Goal: Contribute content: Contribute content

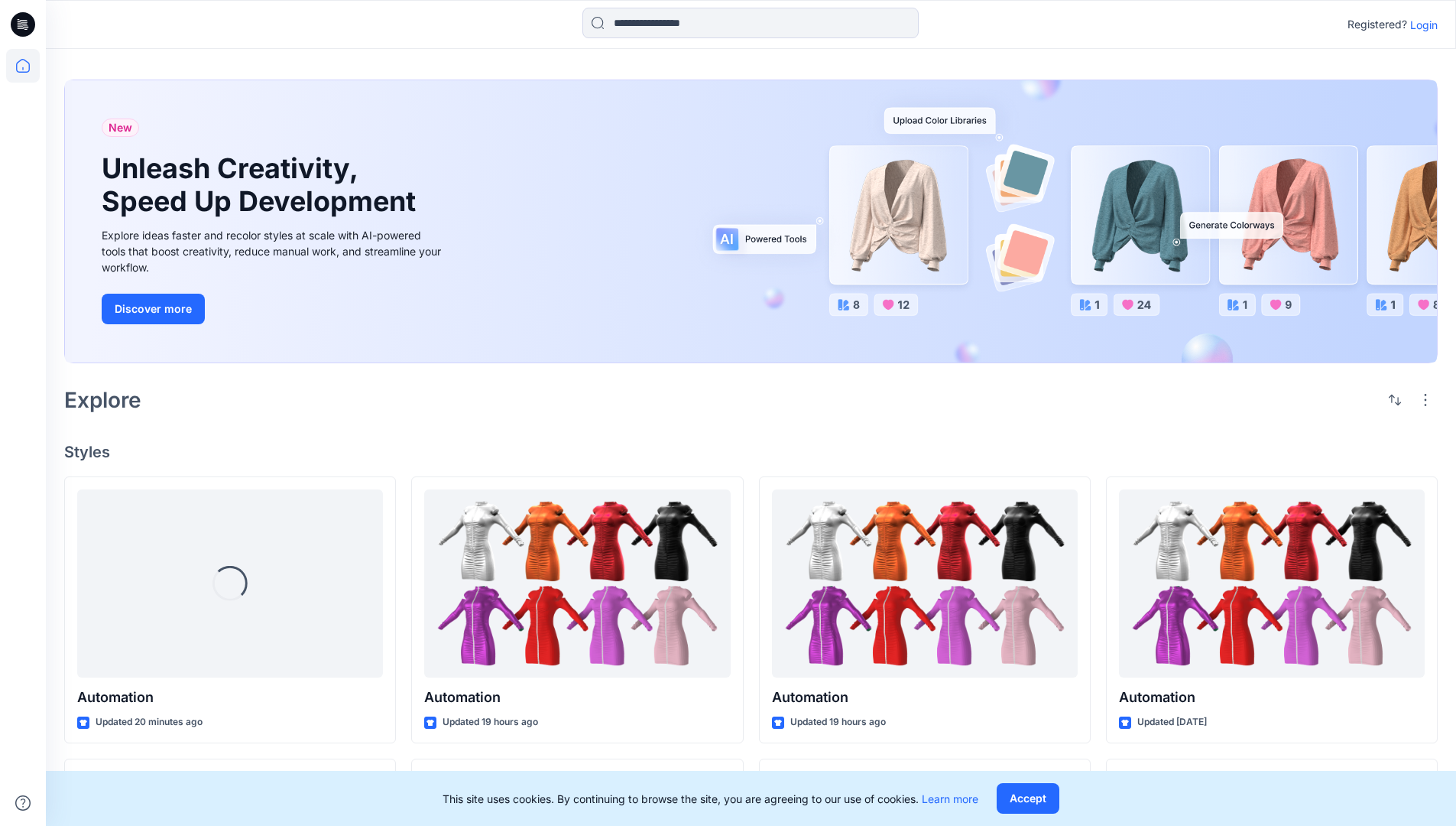
click at [1420, 24] on p "Login" at bounding box center [1423, 25] width 27 height 16
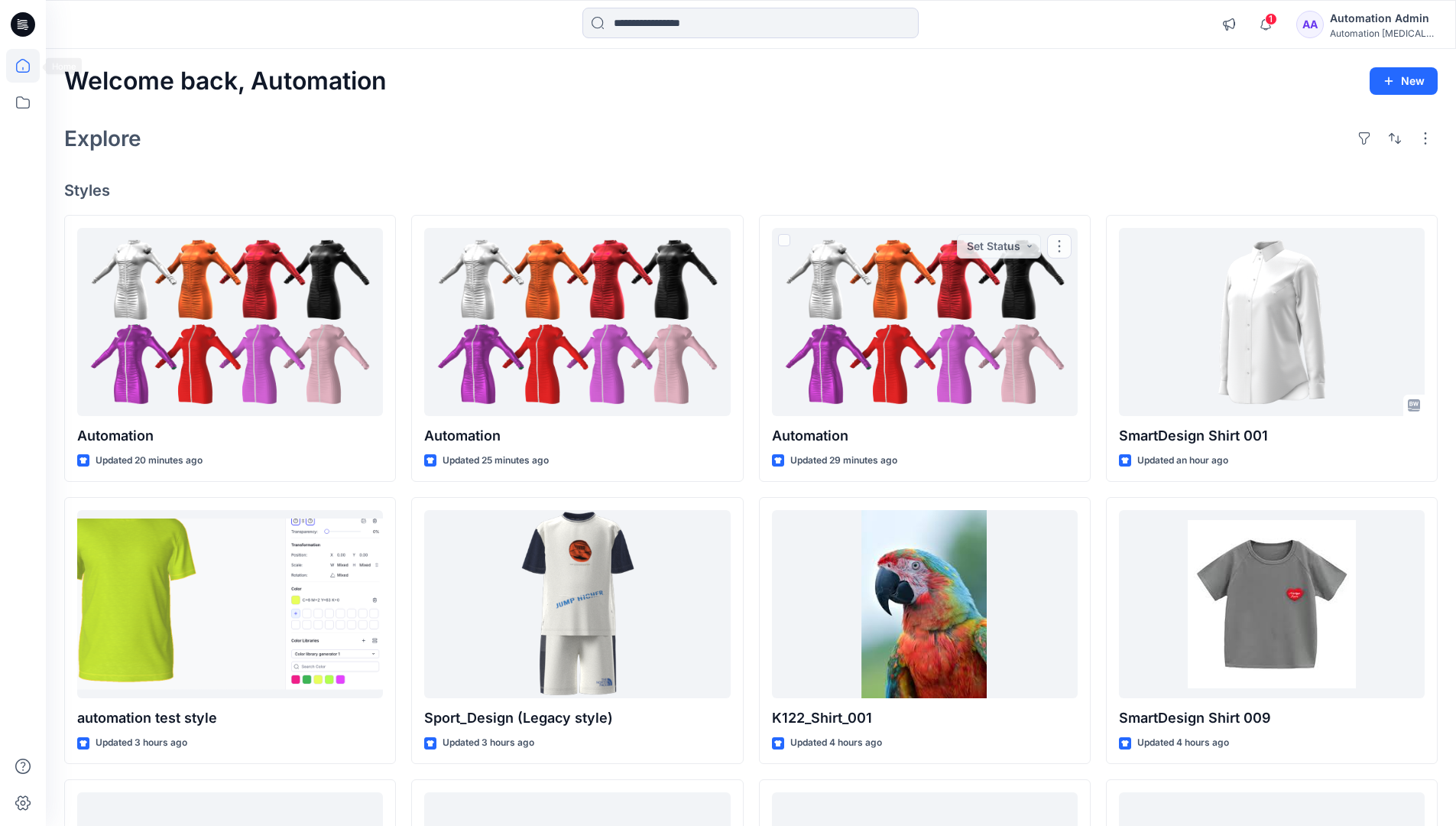
click at [29, 66] on icon at bounding box center [23, 66] width 14 height 14
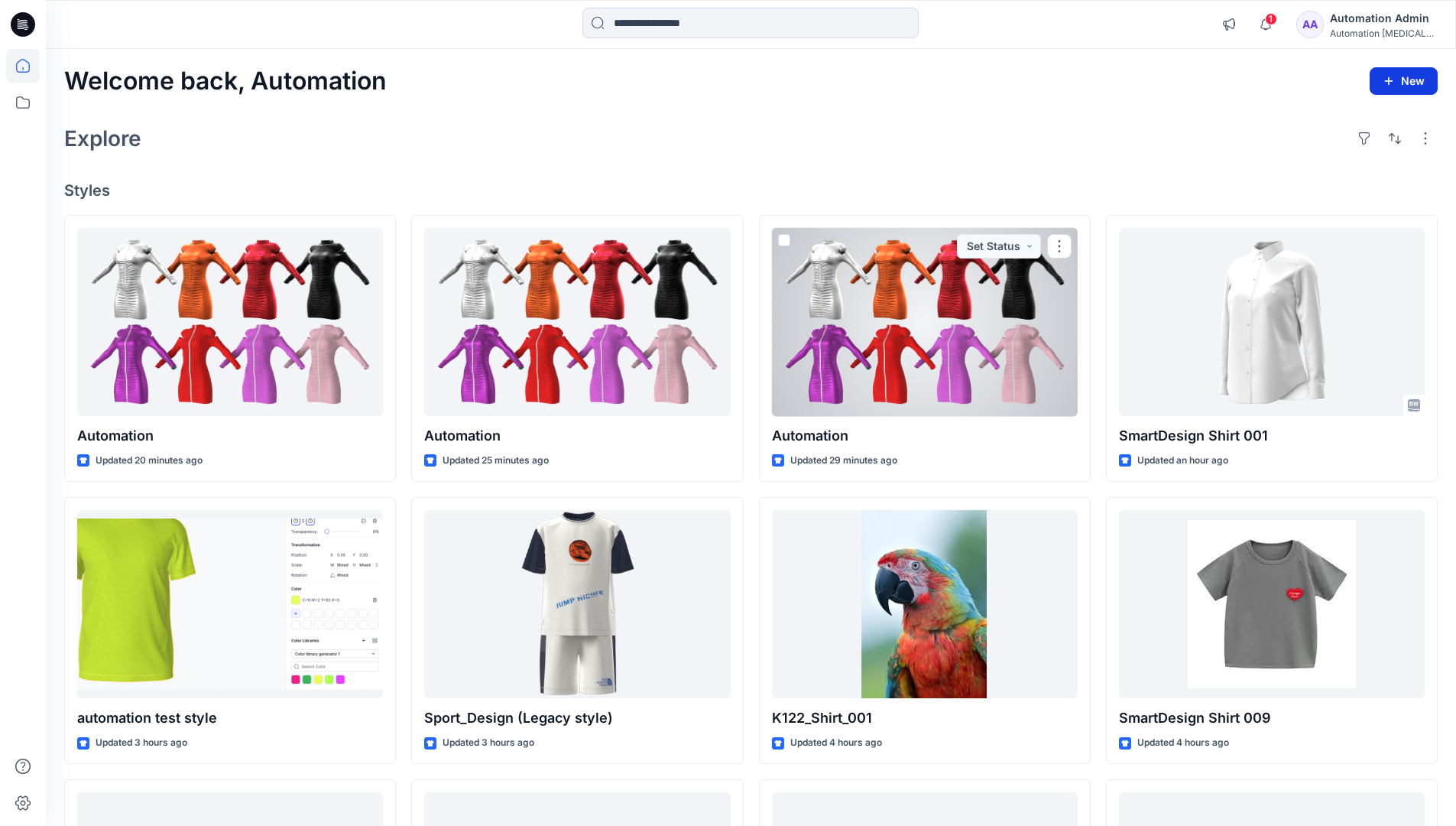
click at [1395, 73] on button "New" at bounding box center [1403, 80] width 68 height 27
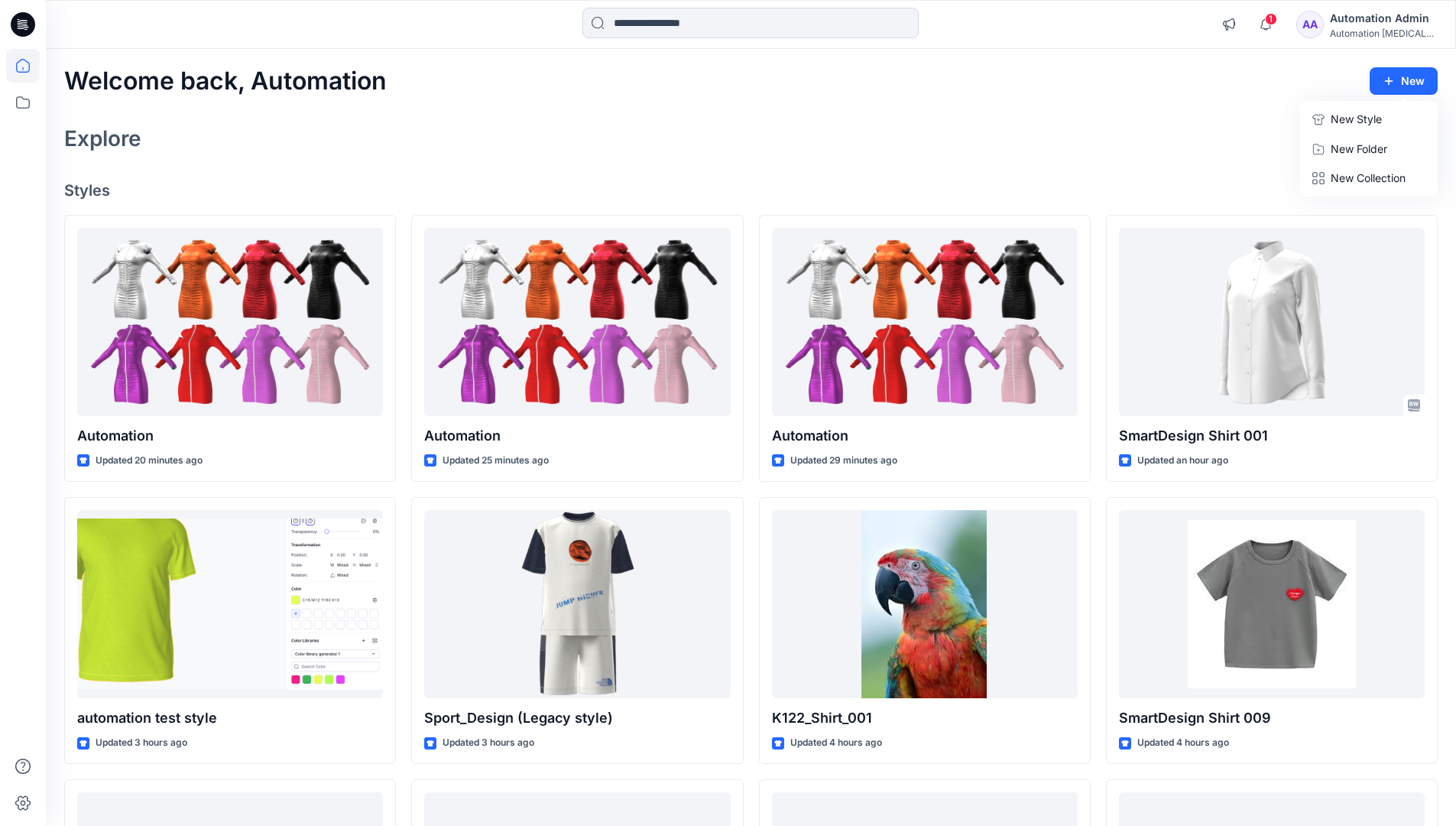
click at [1358, 120] on p "New Style" at bounding box center [1356, 119] width 52 height 18
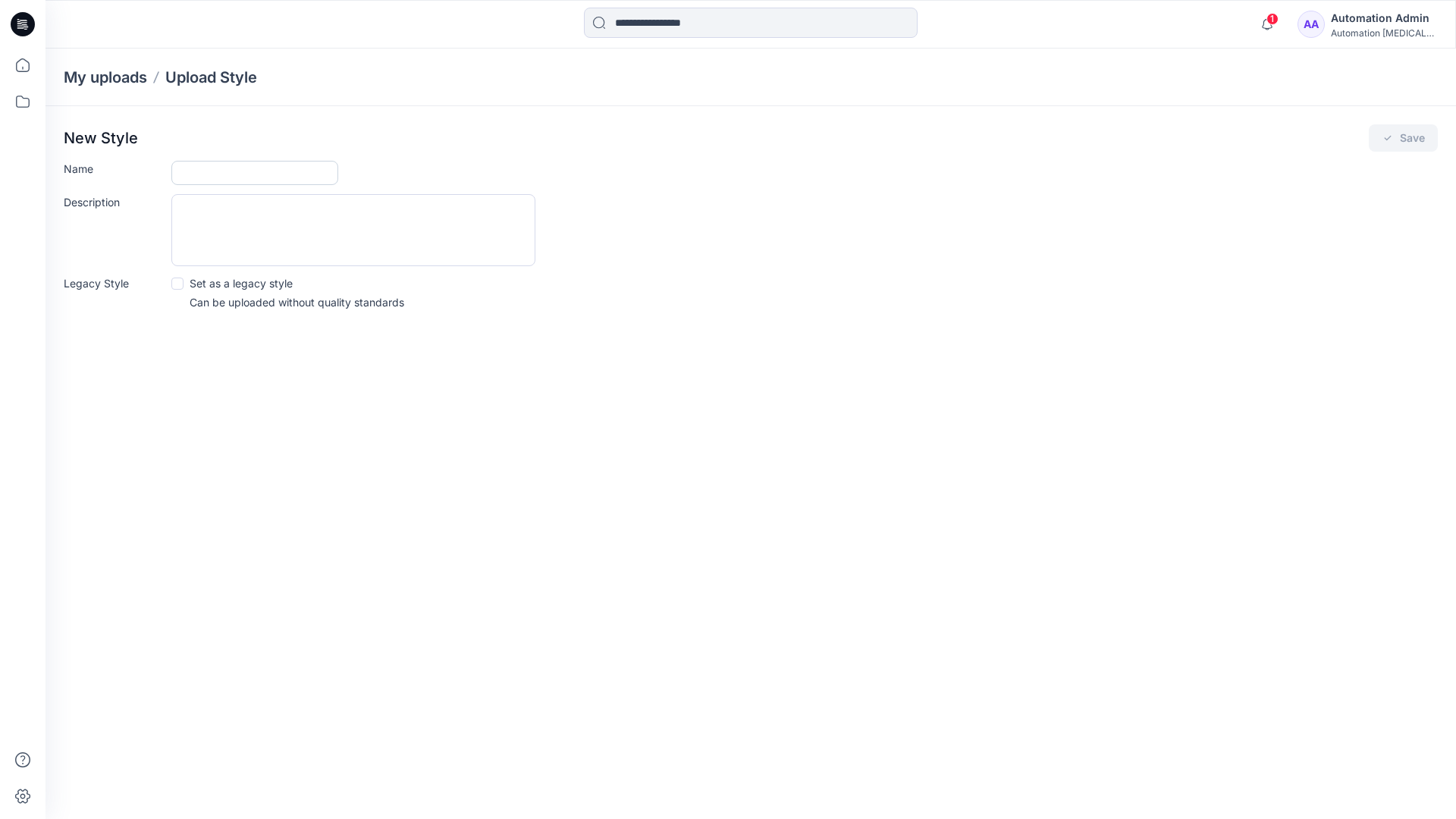
click at [186, 174] on input "Name" at bounding box center [254, 172] width 167 height 24
click at [287, 165] on input "Name" at bounding box center [254, 172] width 167 height 24
type input "**********"
click at [1414, 135] on button "Save" at bounding box center [1403, 137] width 69 height 27
